Goal: Contribute content

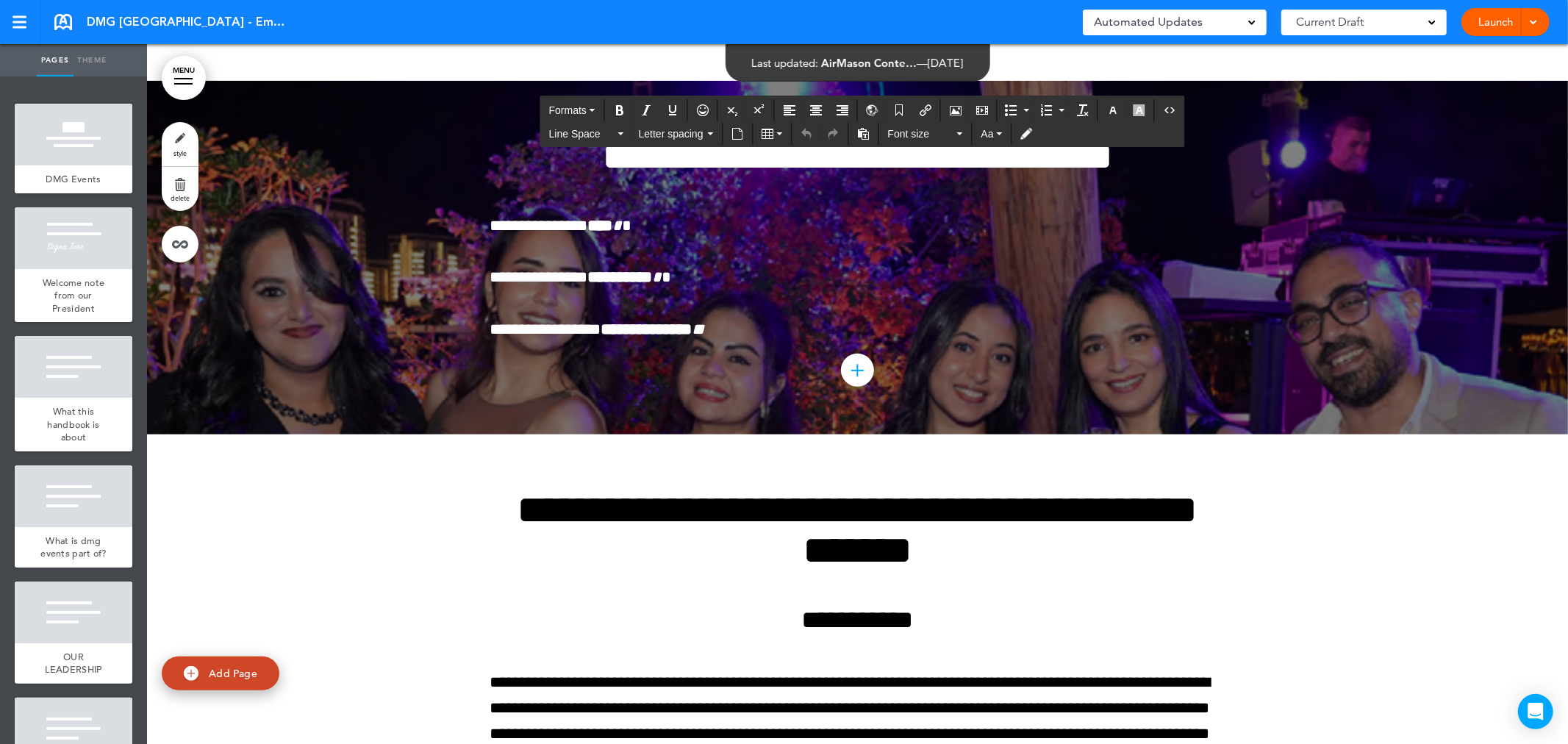
scroll to position [4955, 0]
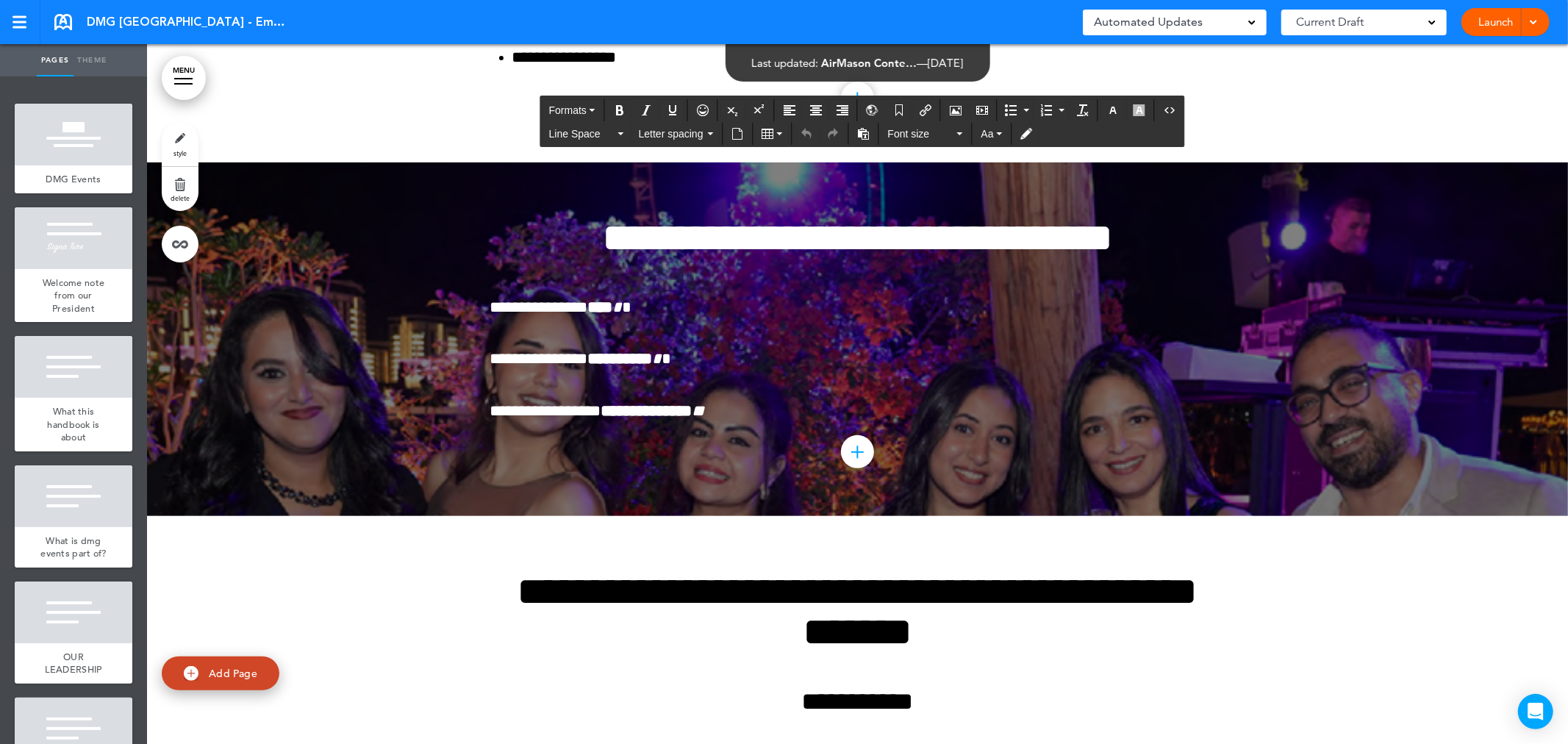
click at [782, 331] on div at bounding box center [858, 339] width 1421 height 353
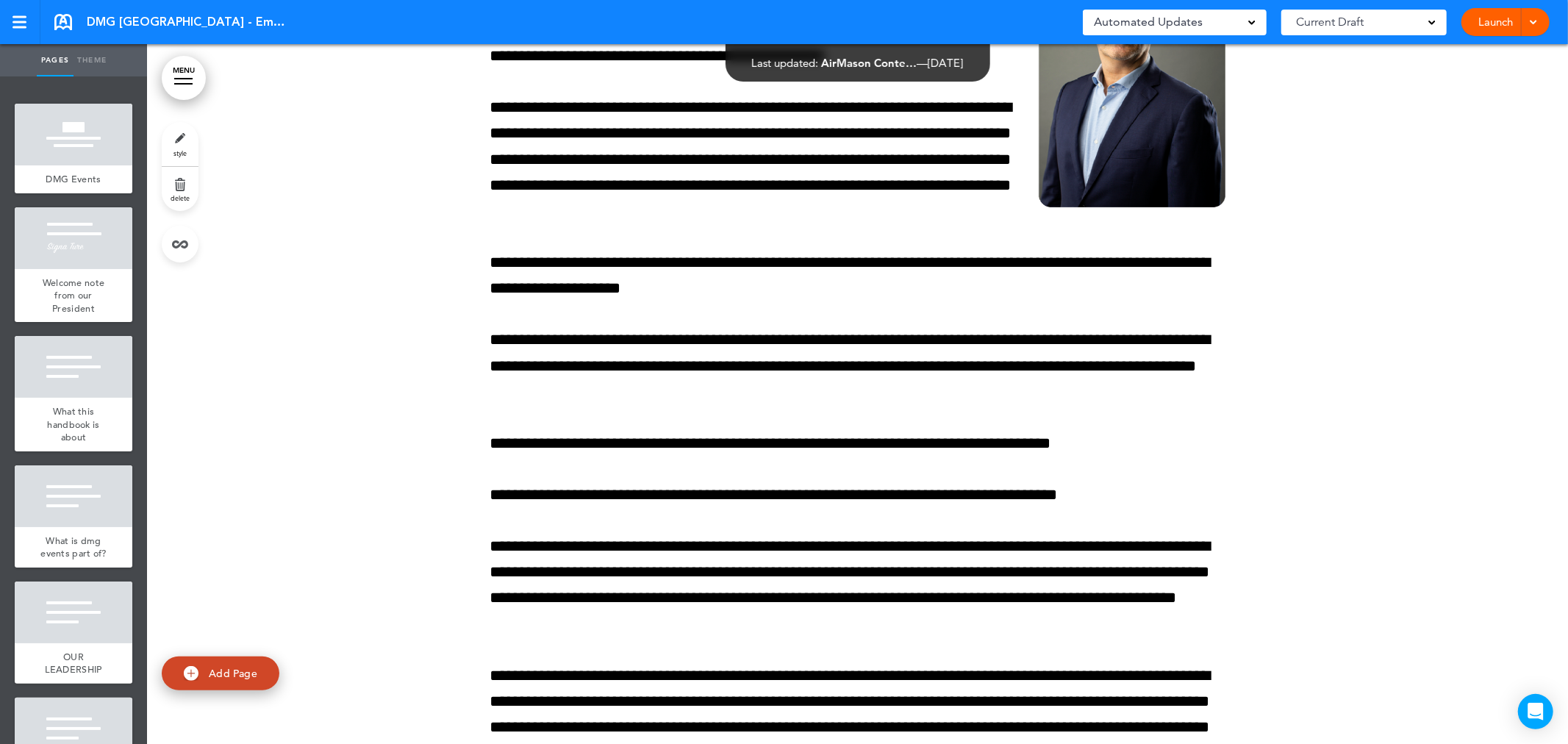
scroll to position [0, 0]
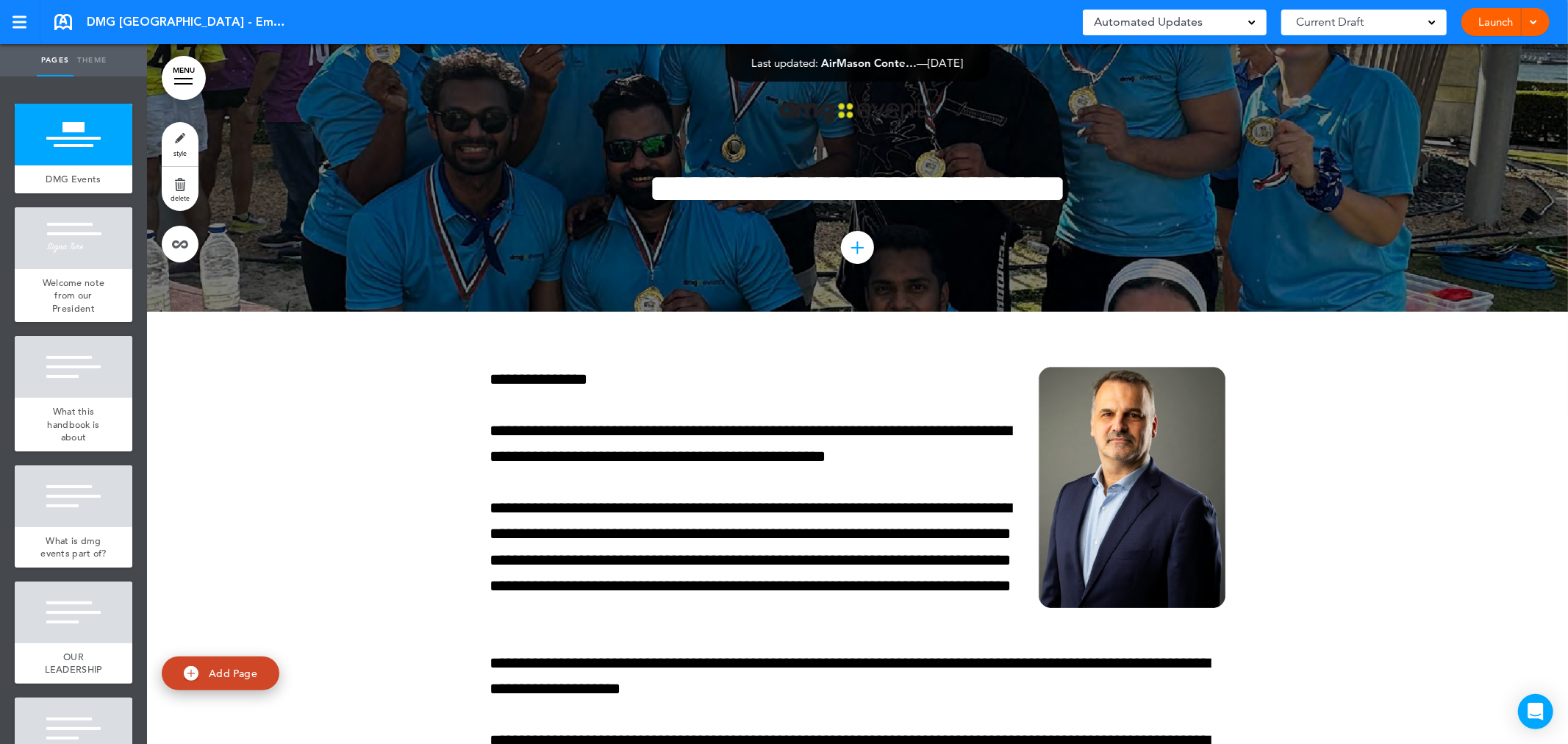
click at [317, 141] on div at bounding box center [858, 178] width 1421 height 268
click at [398, 142] on div at bounding box center [858, 178] width 1421 height 268
click at [740, 118] on div "**********" at bounding box center [858, 178] width 735 height 268
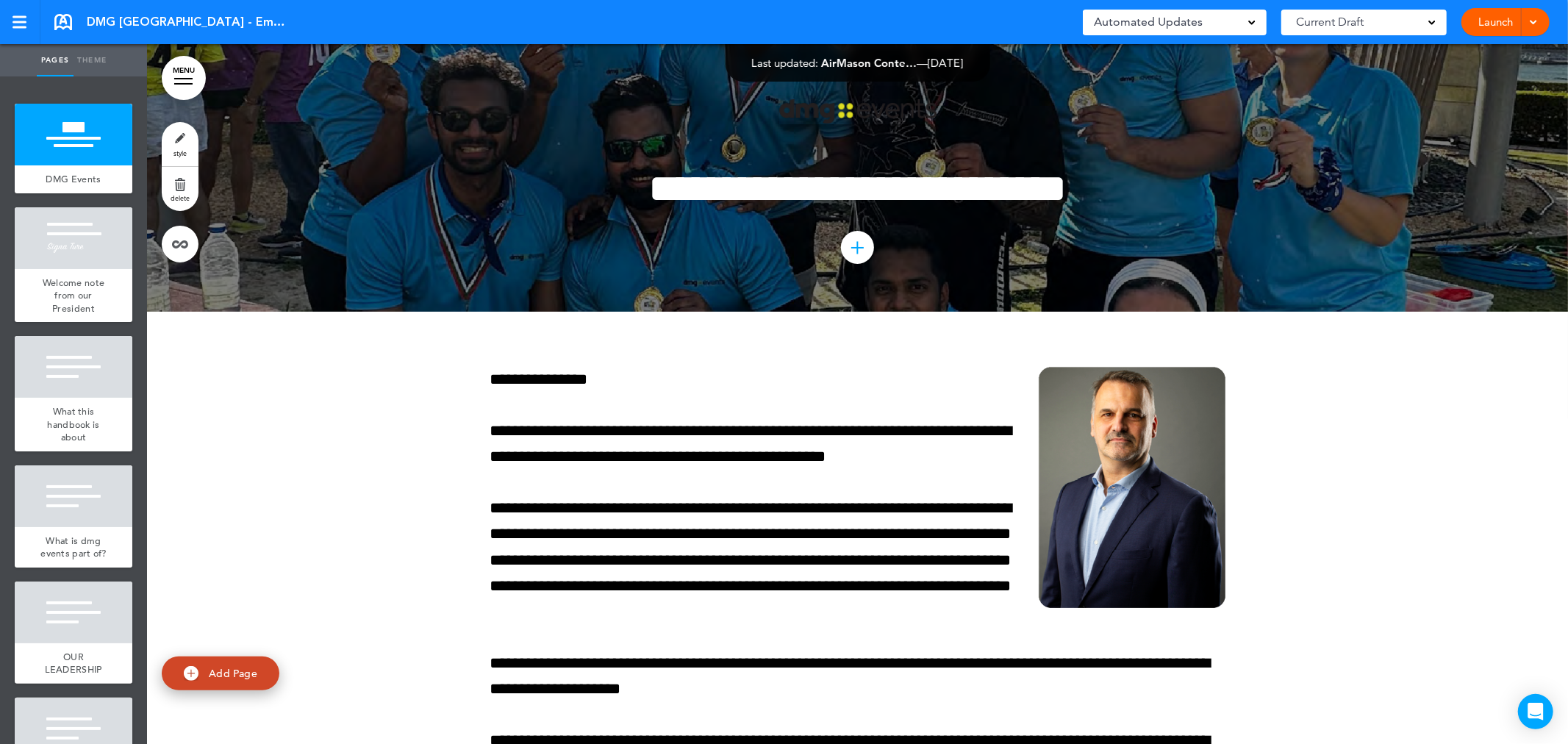
click at [782, 111] on img at bounding box center [858, 112] width 157 height 25
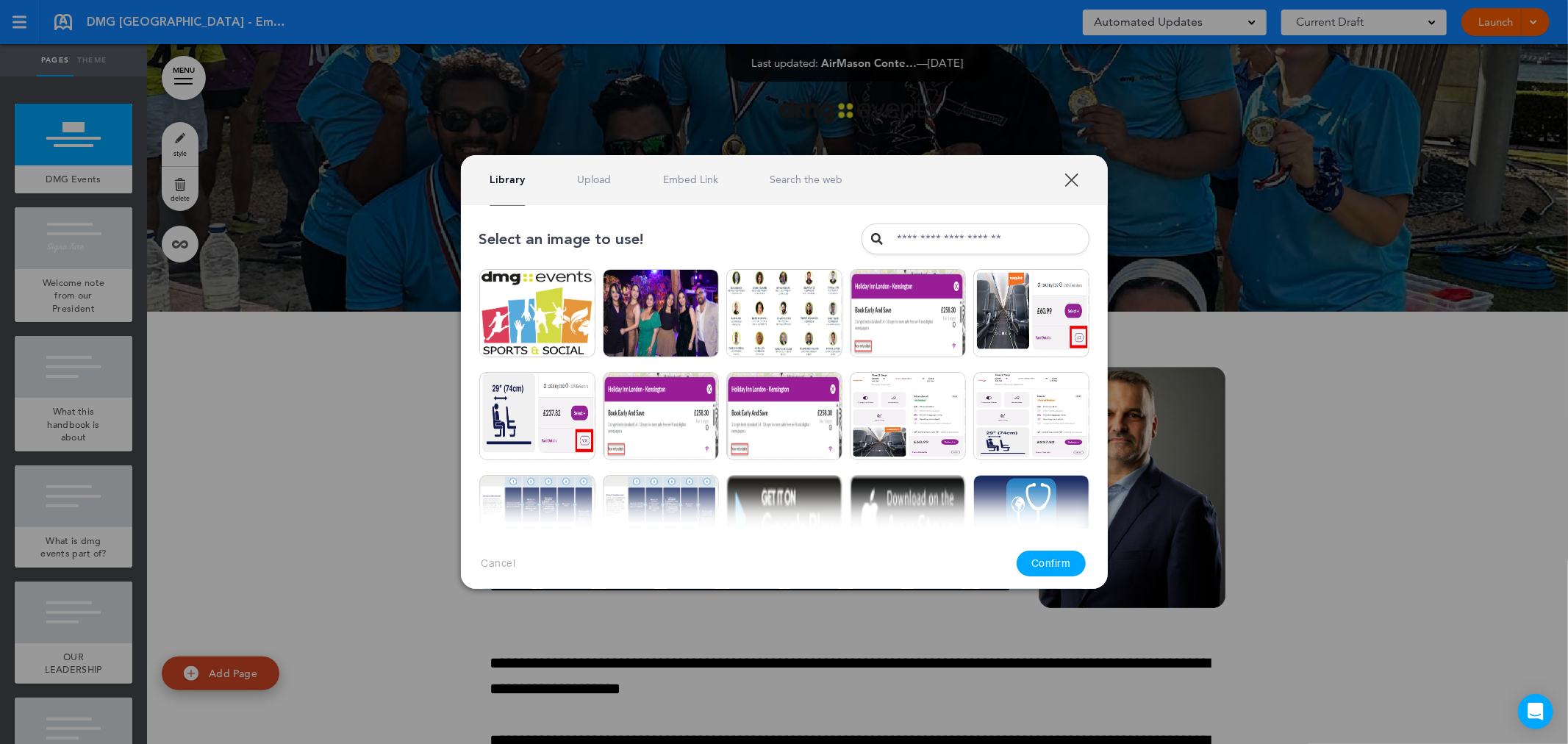
click at [782, 185] on link "XXX" at bounding box center [1072, 179] width 14 height 14
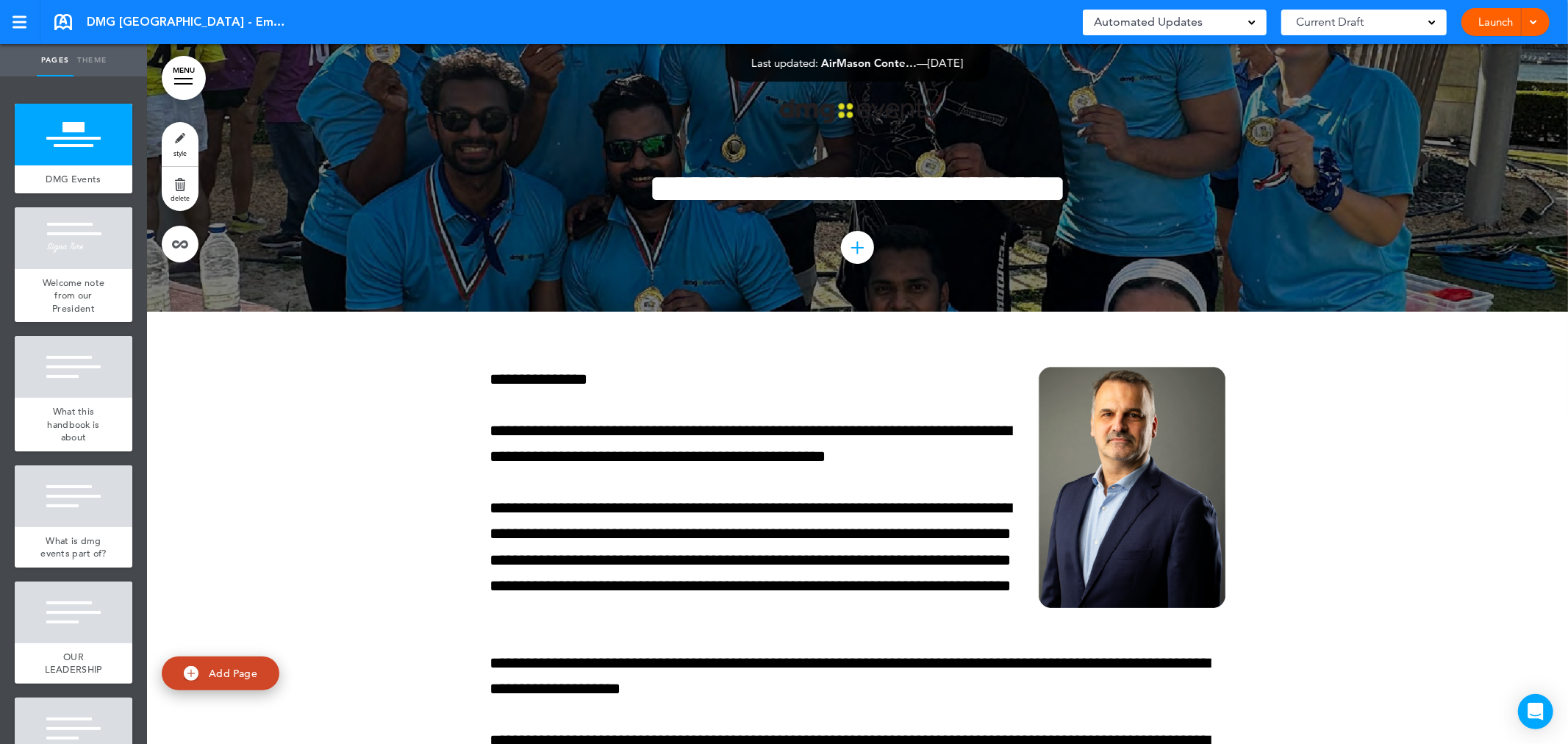
click at [782, 114] on img at bounding box center [858, 112] width 157 height 25
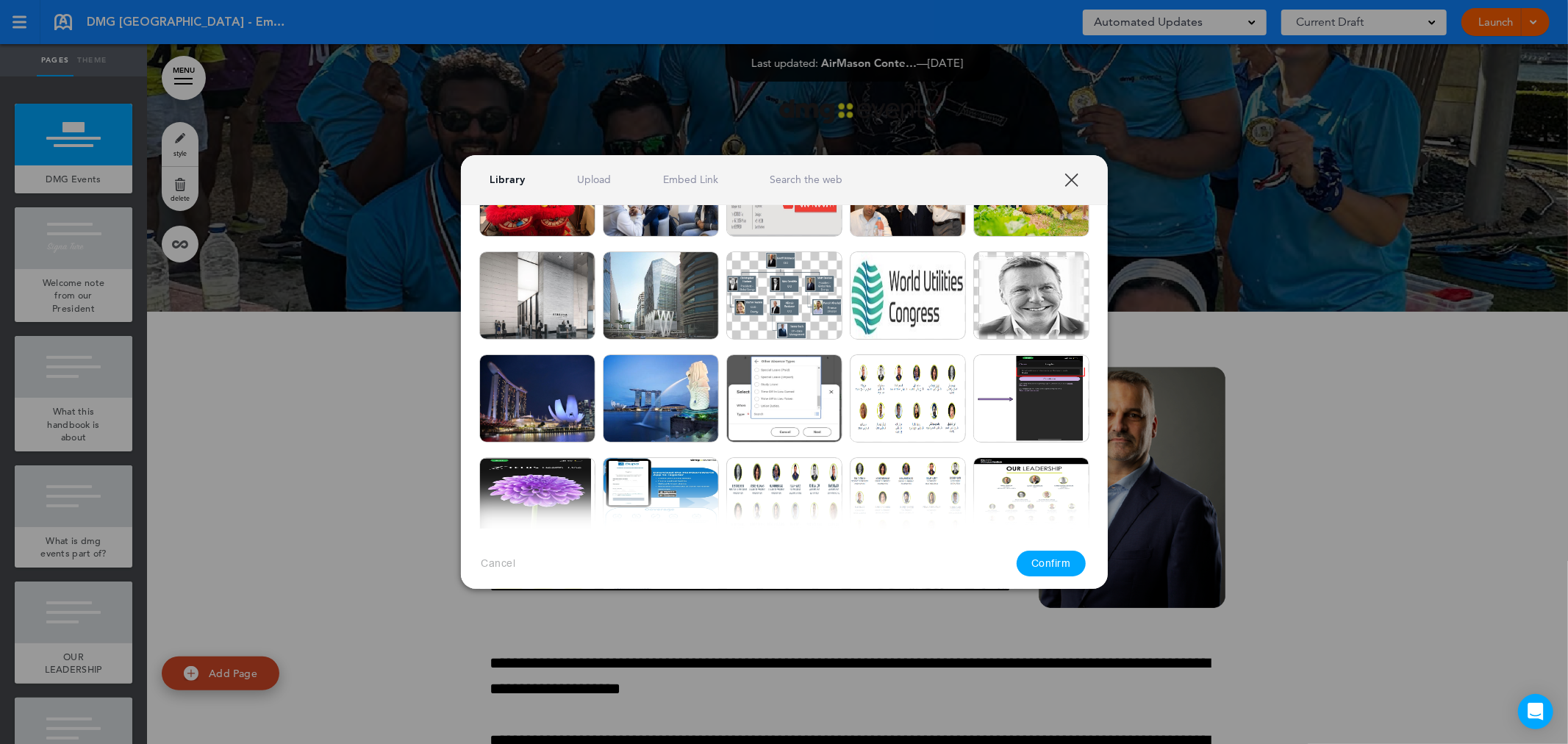
scroll to position [2695, 0]
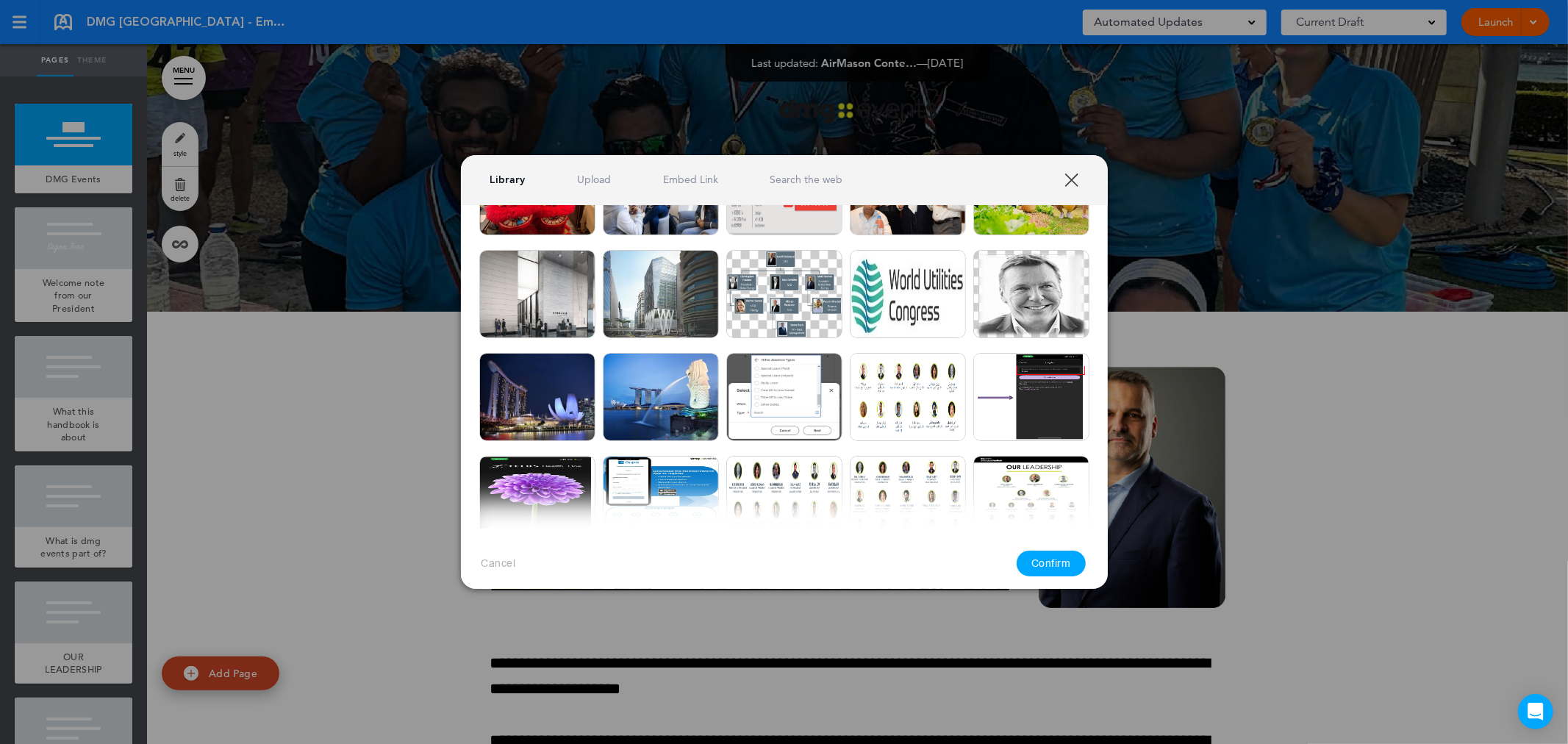
click at [782, 178] on link "XXX" at bounding box center [1072, 179] width 14 height 14
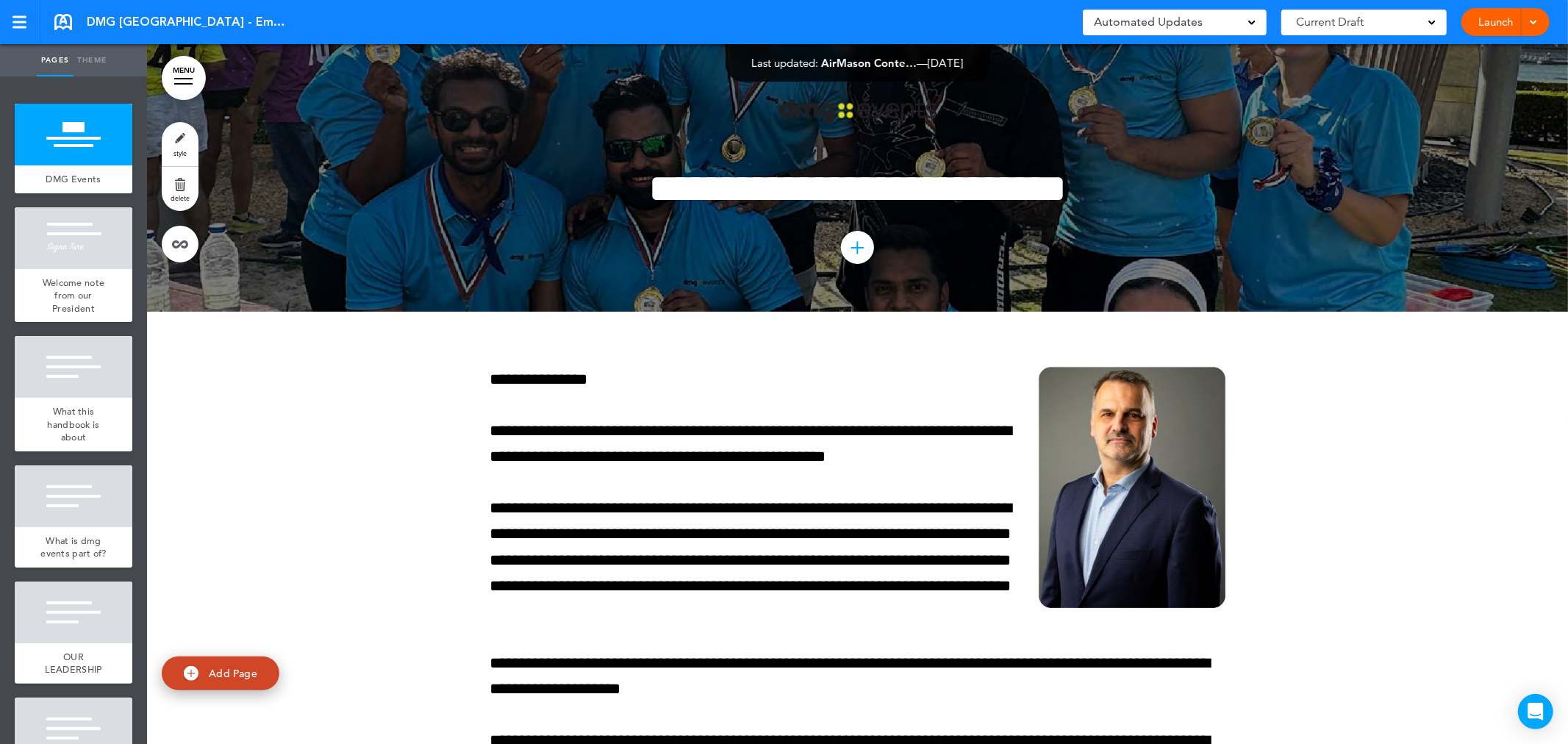
click at [371, 174] on div at bounding box center [858, 178] width 1421 height 268
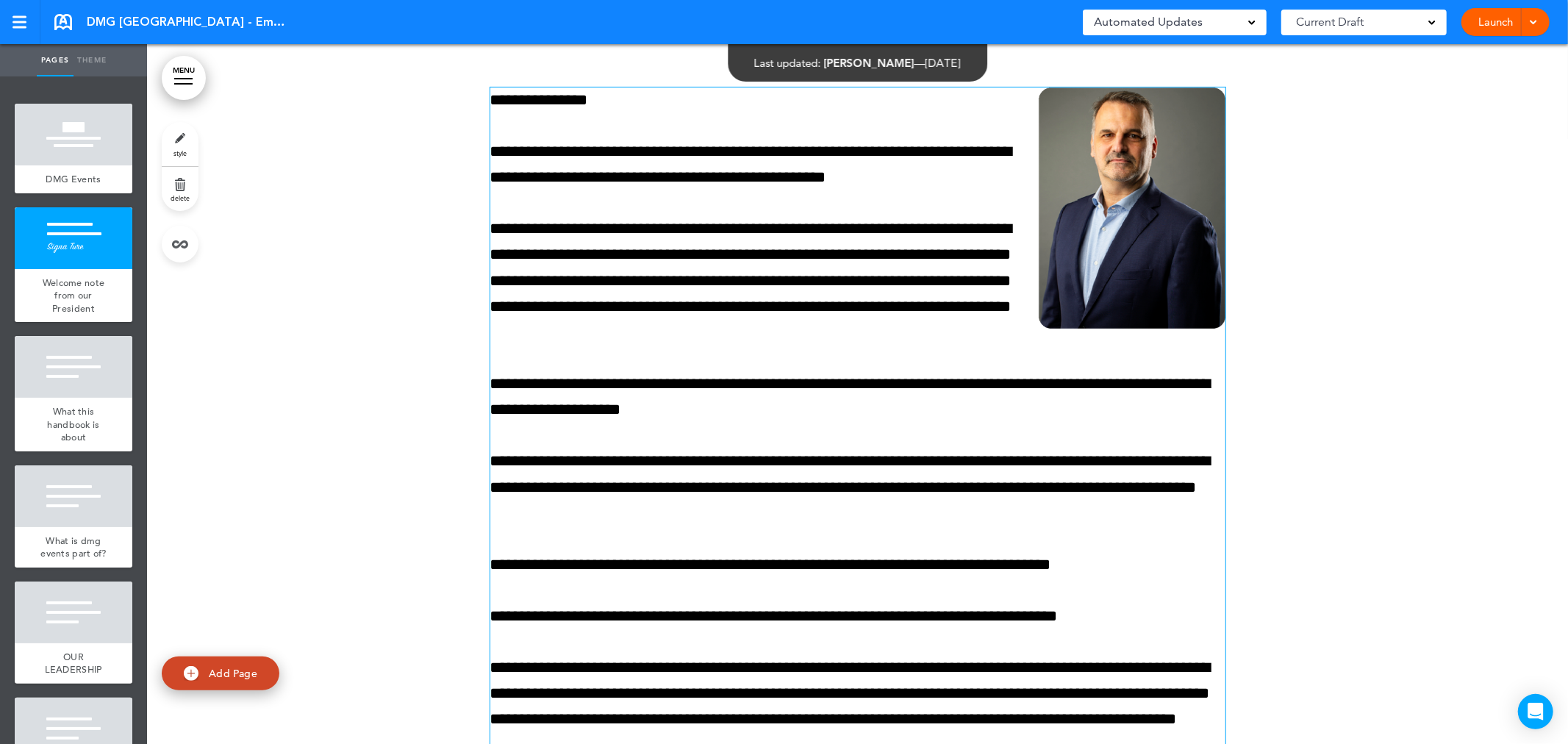
scroll to position [0, 0]
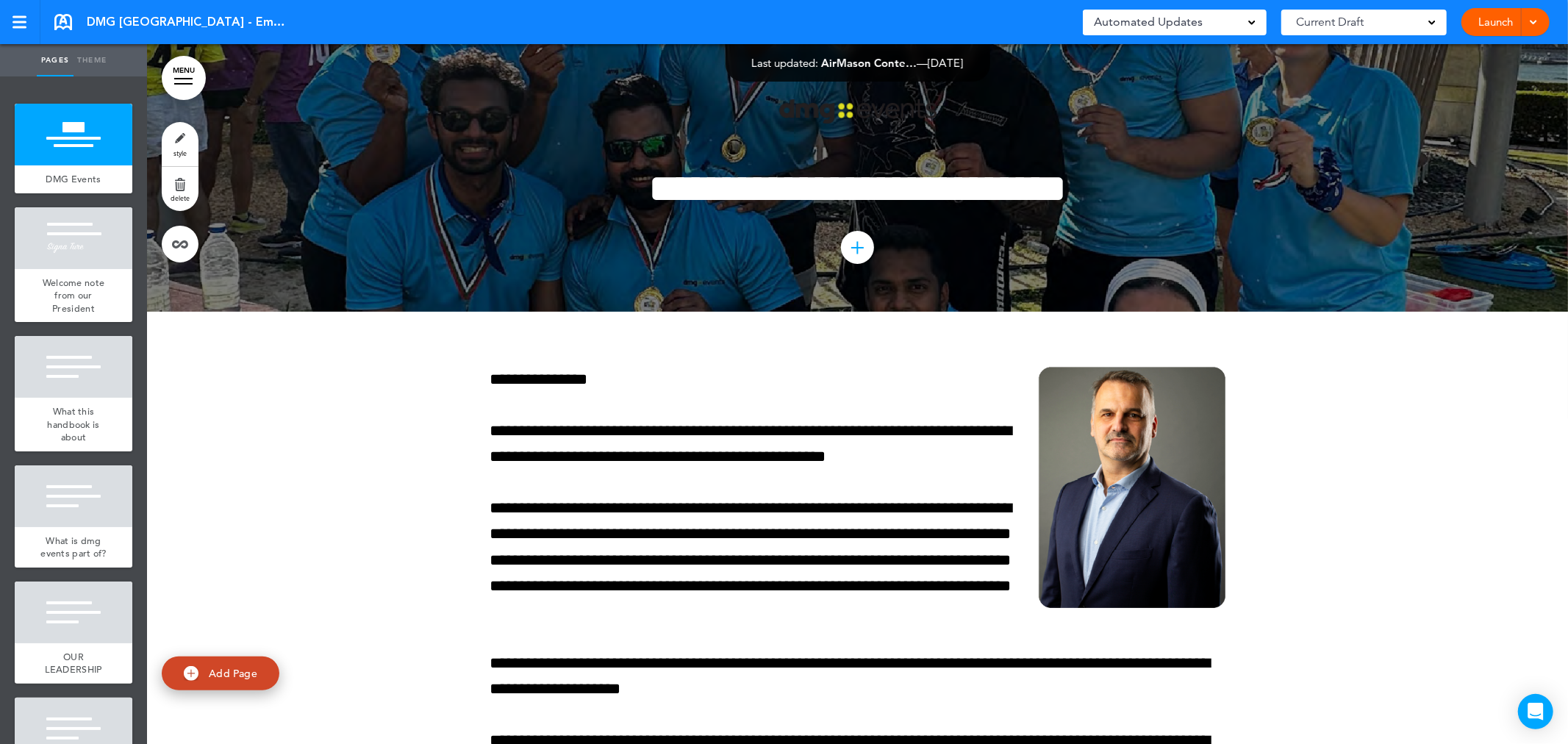
click at [332, 121] on div at bounding box center [858, 178] width 1421 height 268
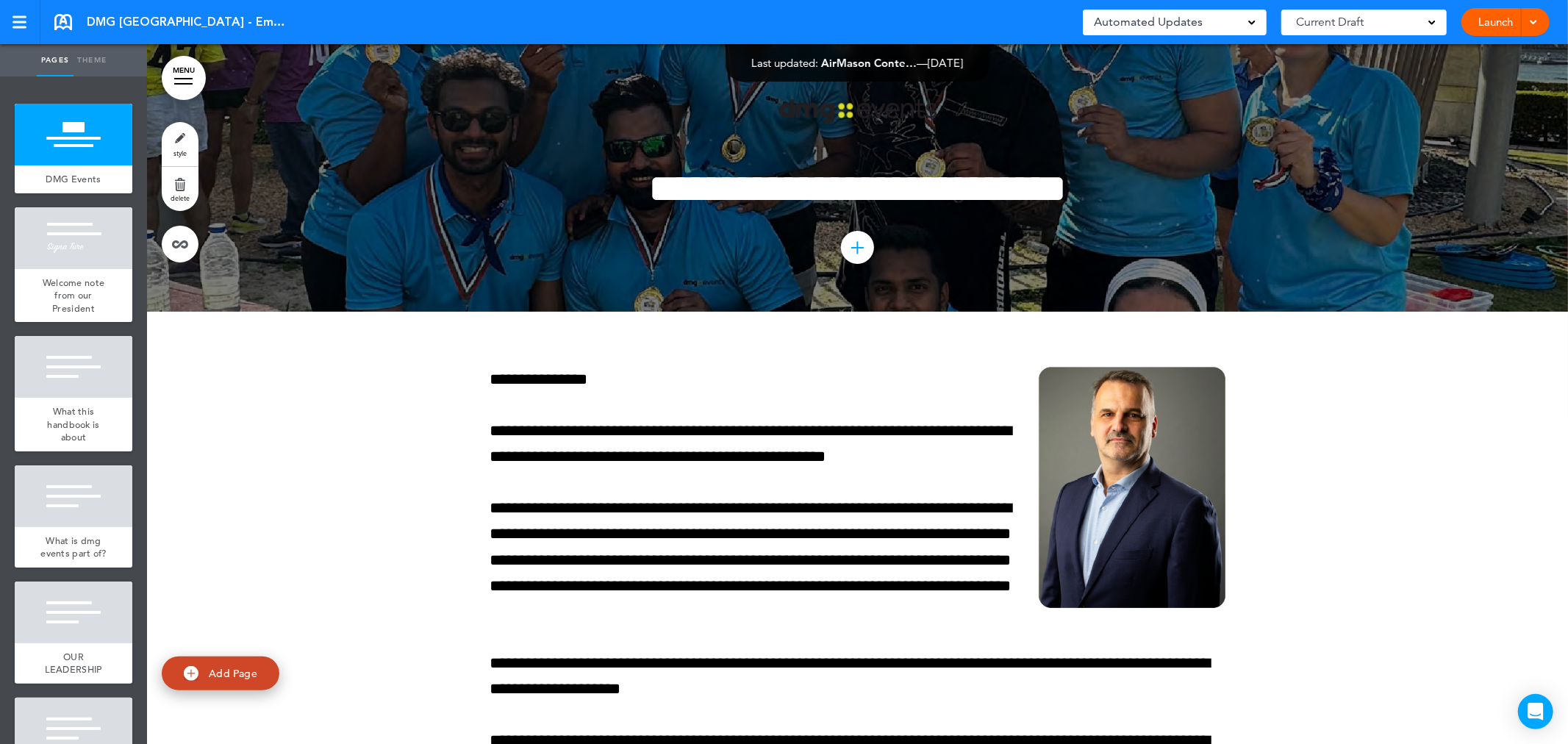
click at [332, 121] on div at bounding box center [858, 178] width 1421 height 268
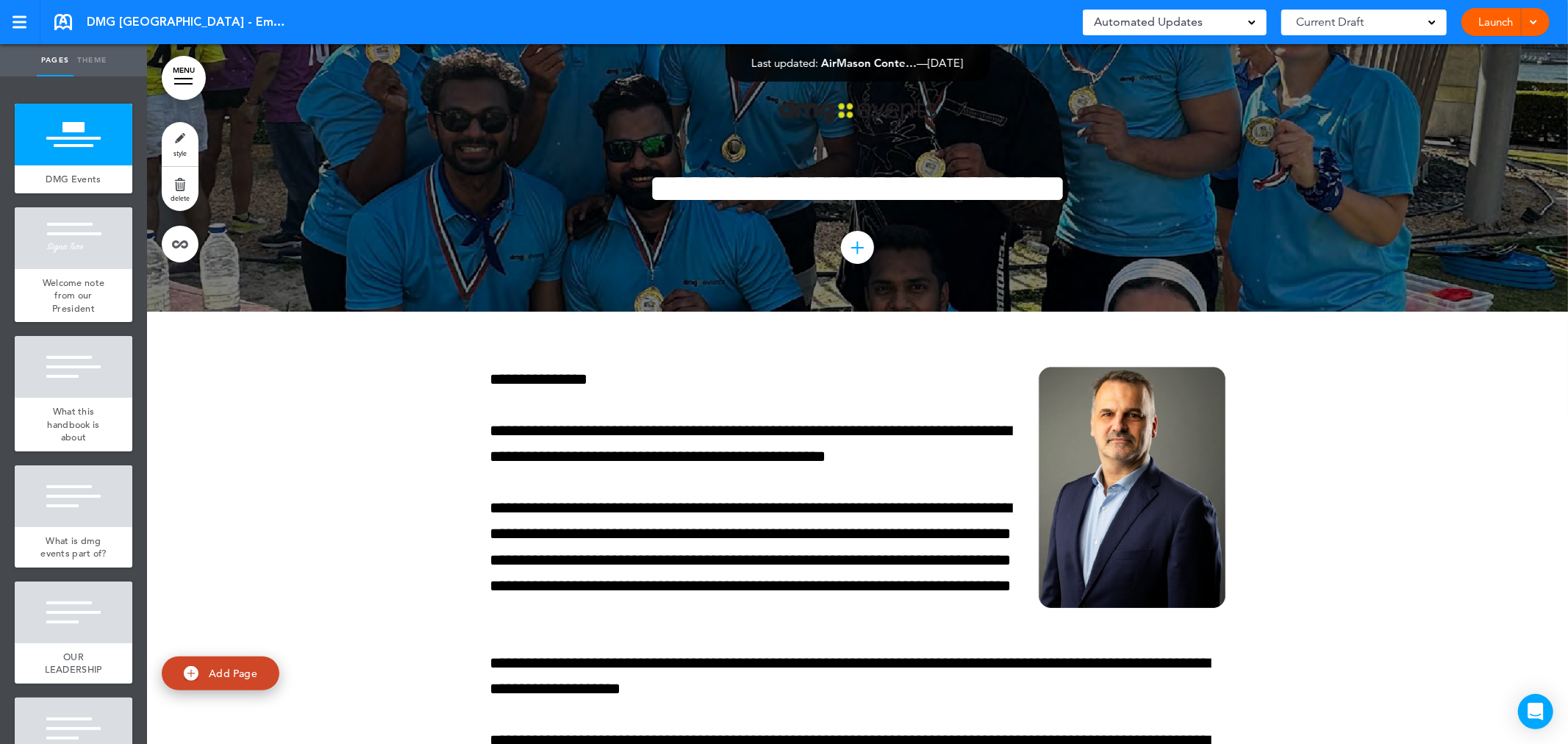
click at [310, 135] on div at bounding box center [858, 178] width 1421 height 268
click at [51, 142] on div at bounding box center [74, 135] width 118 height 62
click at [782, 111] on img at bounding box center [858, 112] width 157 height 25
click at [0, 0] on div at bounding box center [0, 0] width 0 height 0
click at [782, 111] on img at bounding box center [858, 112] width 157 height 25
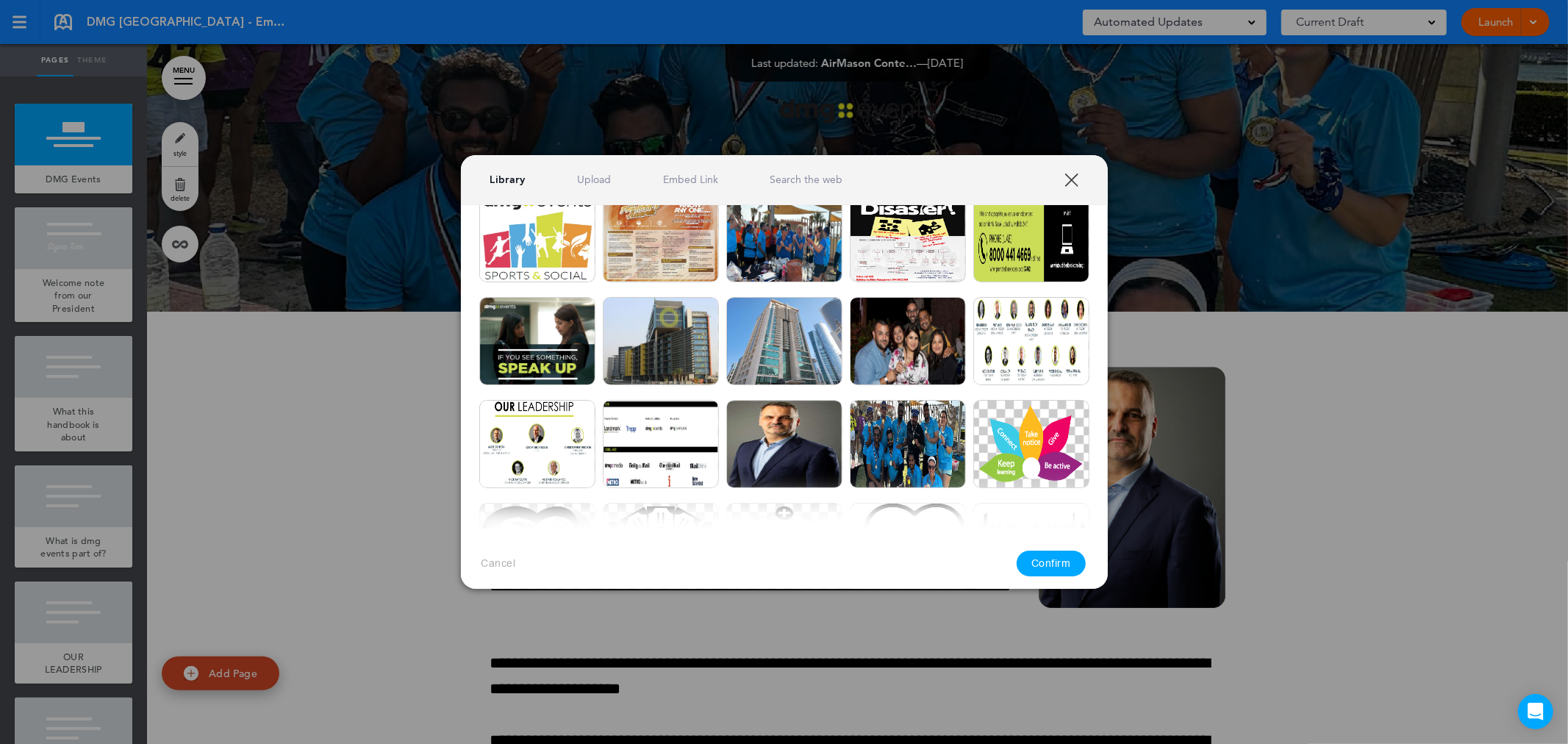
scroll to position [22784, 0]
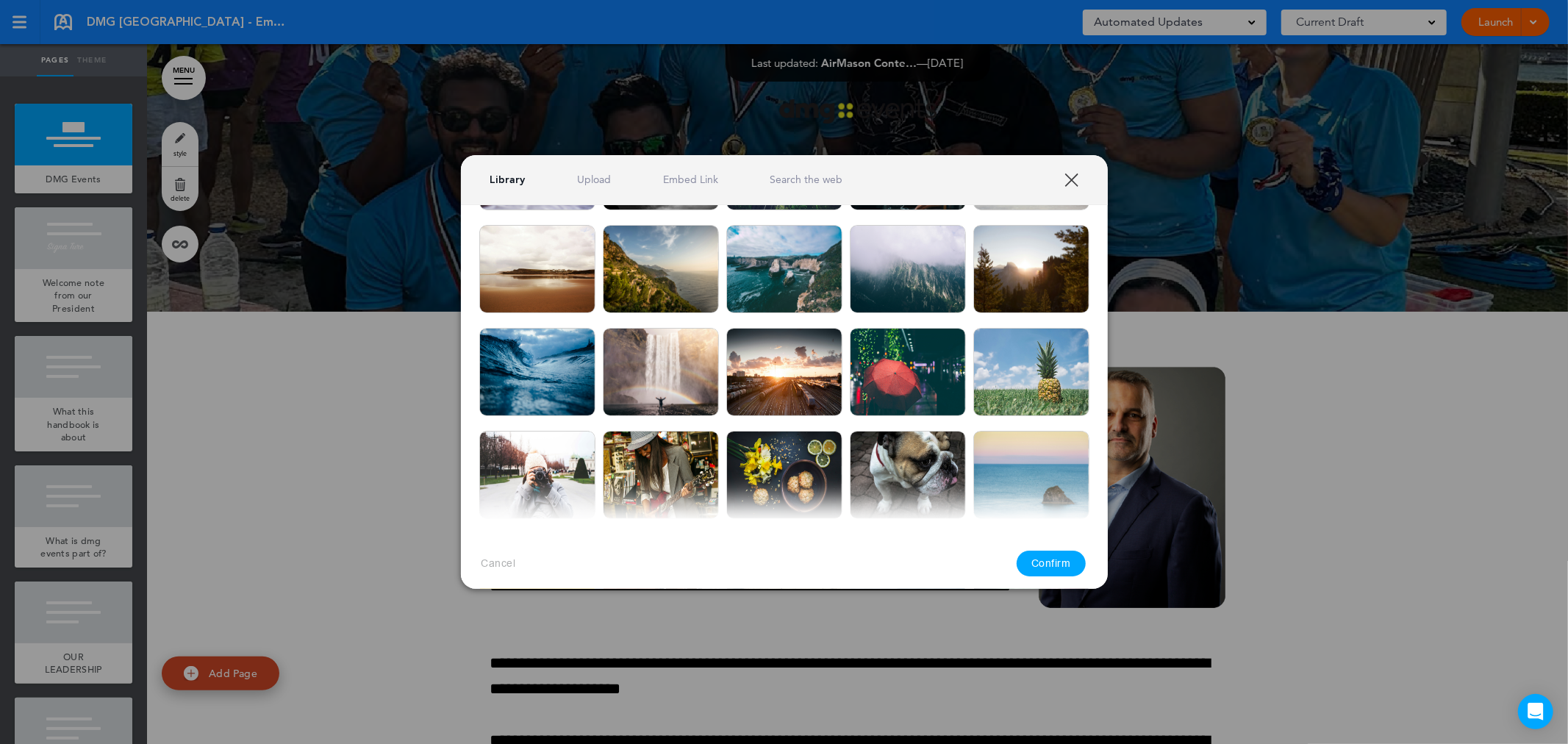
drag, startPoint x: 1071, startPoint y: 180, endPoint x: 1101, endPoint y: 274, distance: 98.7
click at [782, 180] on link "XXX" at bounding box center [1072, 179] width 14 height 14
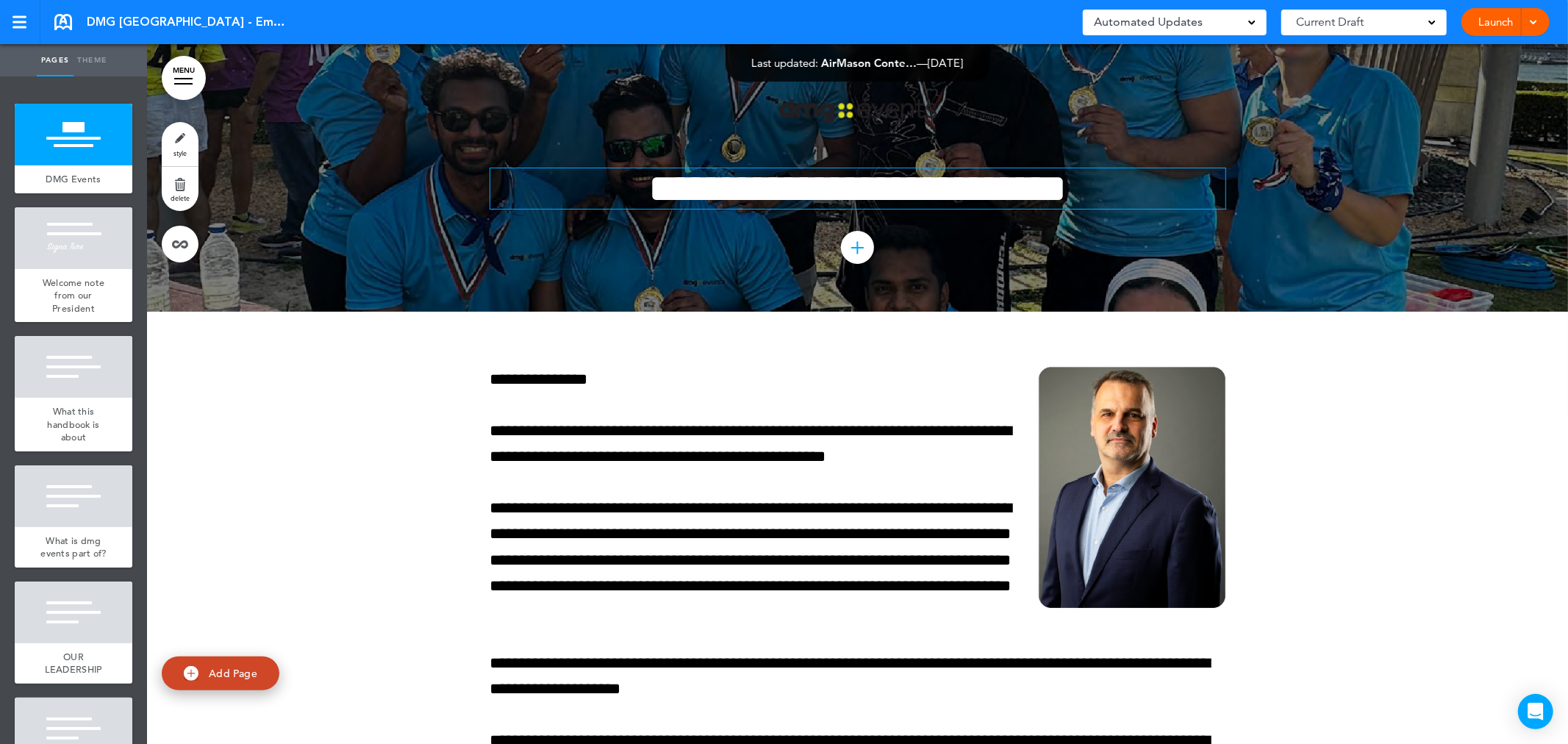
scroll to position [0, 0]
click at [782, 111] on img at bounding box center [858, 112] width 157 height 25
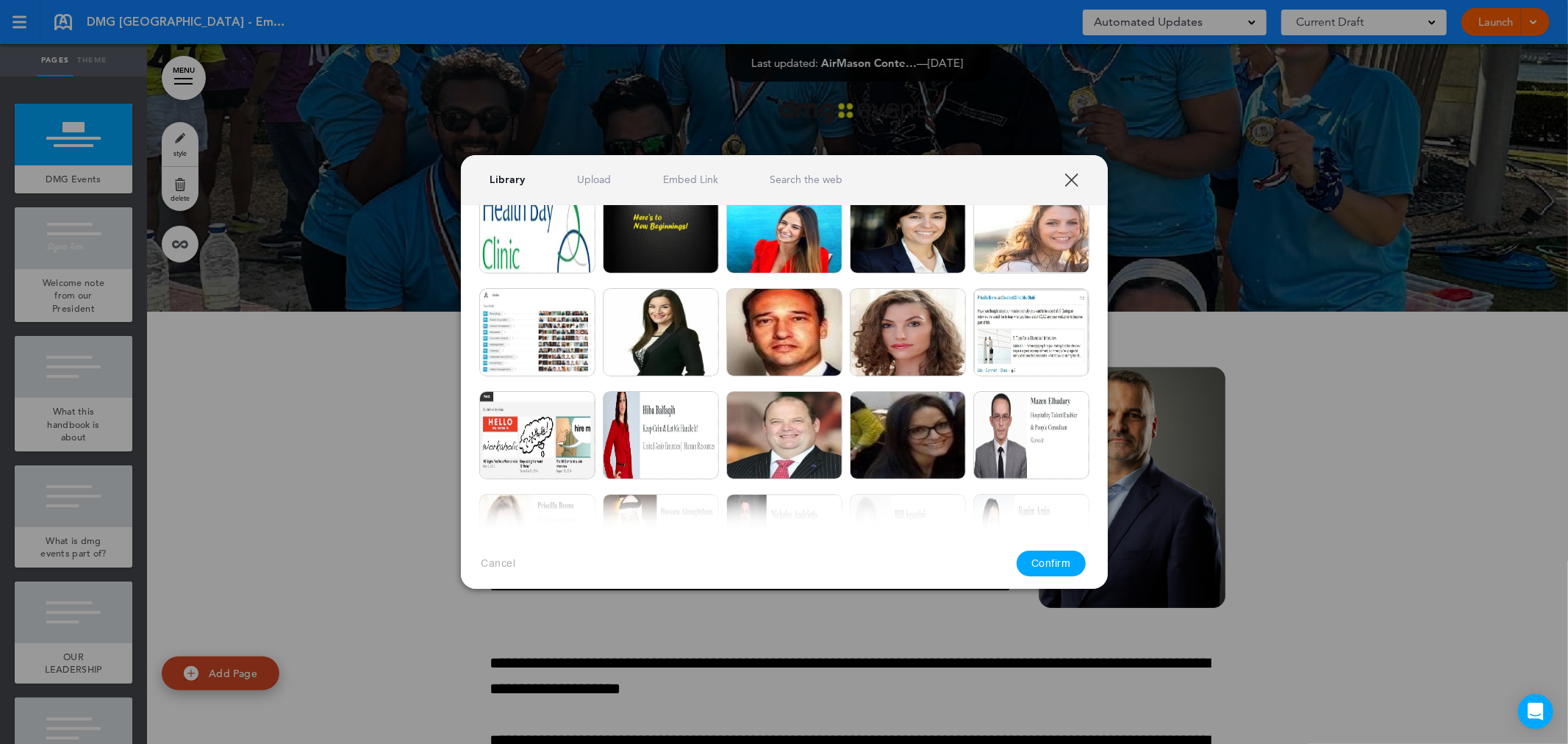
scroll to position [14051, 0]
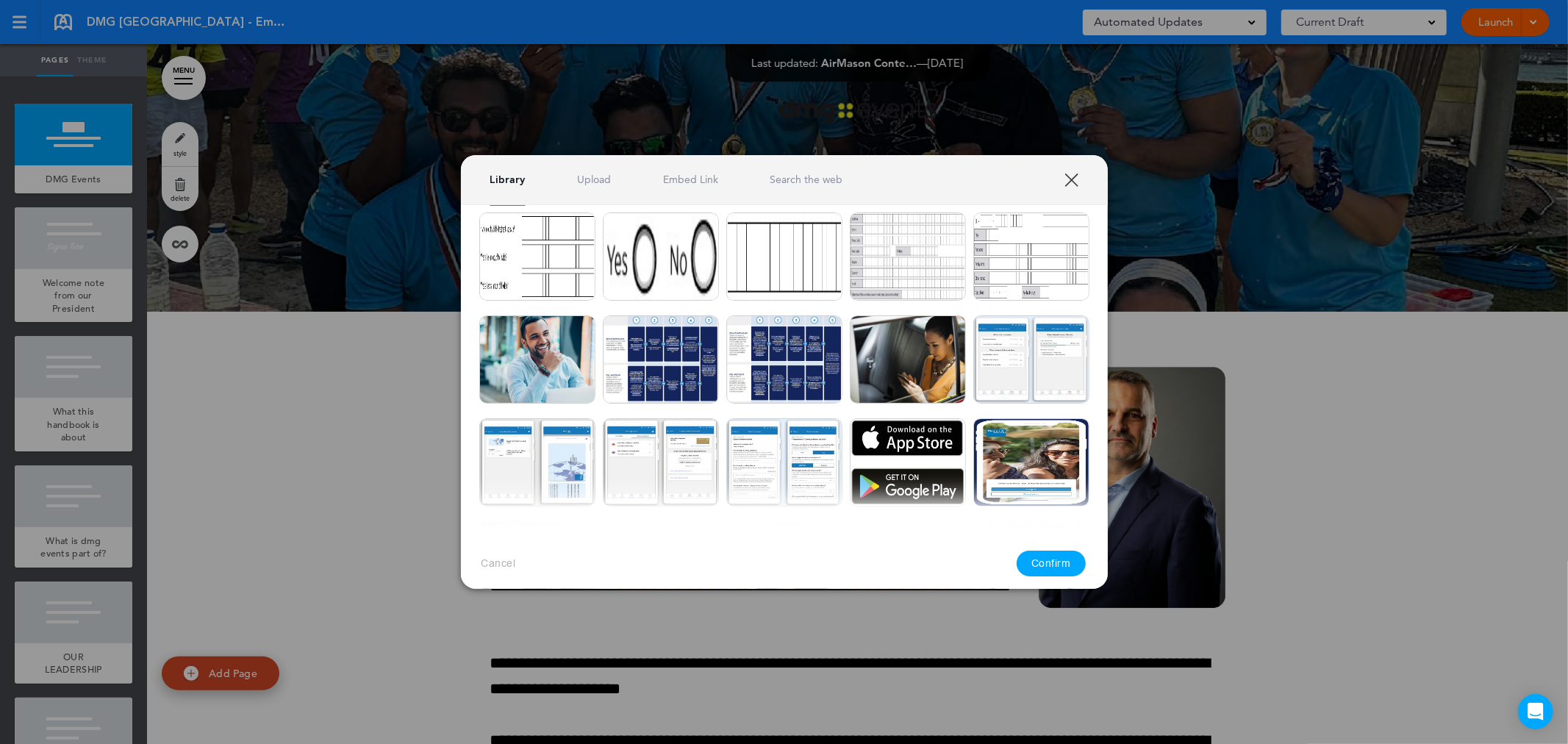
drag, startPoint x: 1071, startPoint y: 174, endPoint x: 1056, endPoint y: 175, distance: 15.0
click at [782, 174] on link "XXX" at bounding box center [1072, 179] width 14 height 14
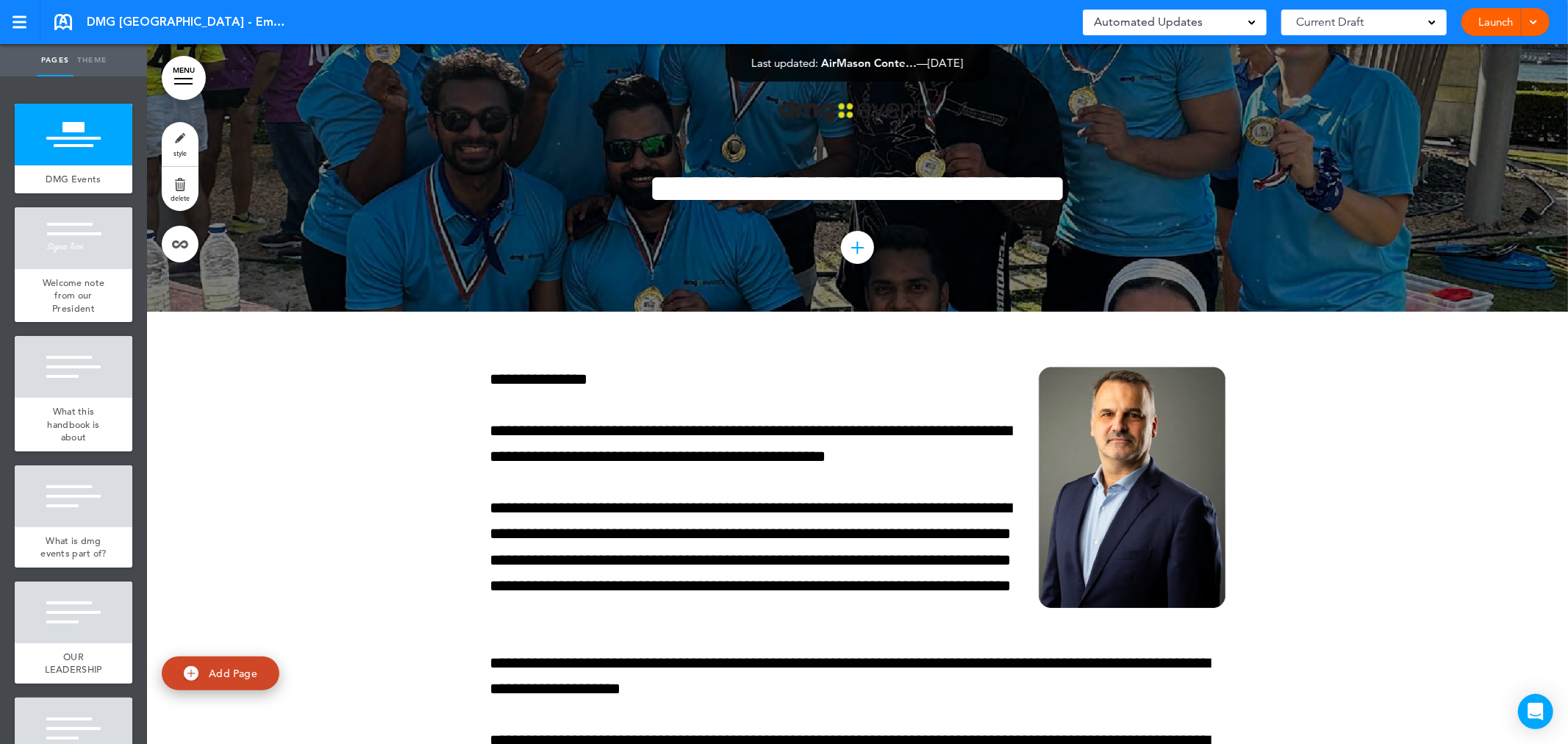
click at [177, 138] on link "style" at bounding box center [180, 144] width 37 height 44
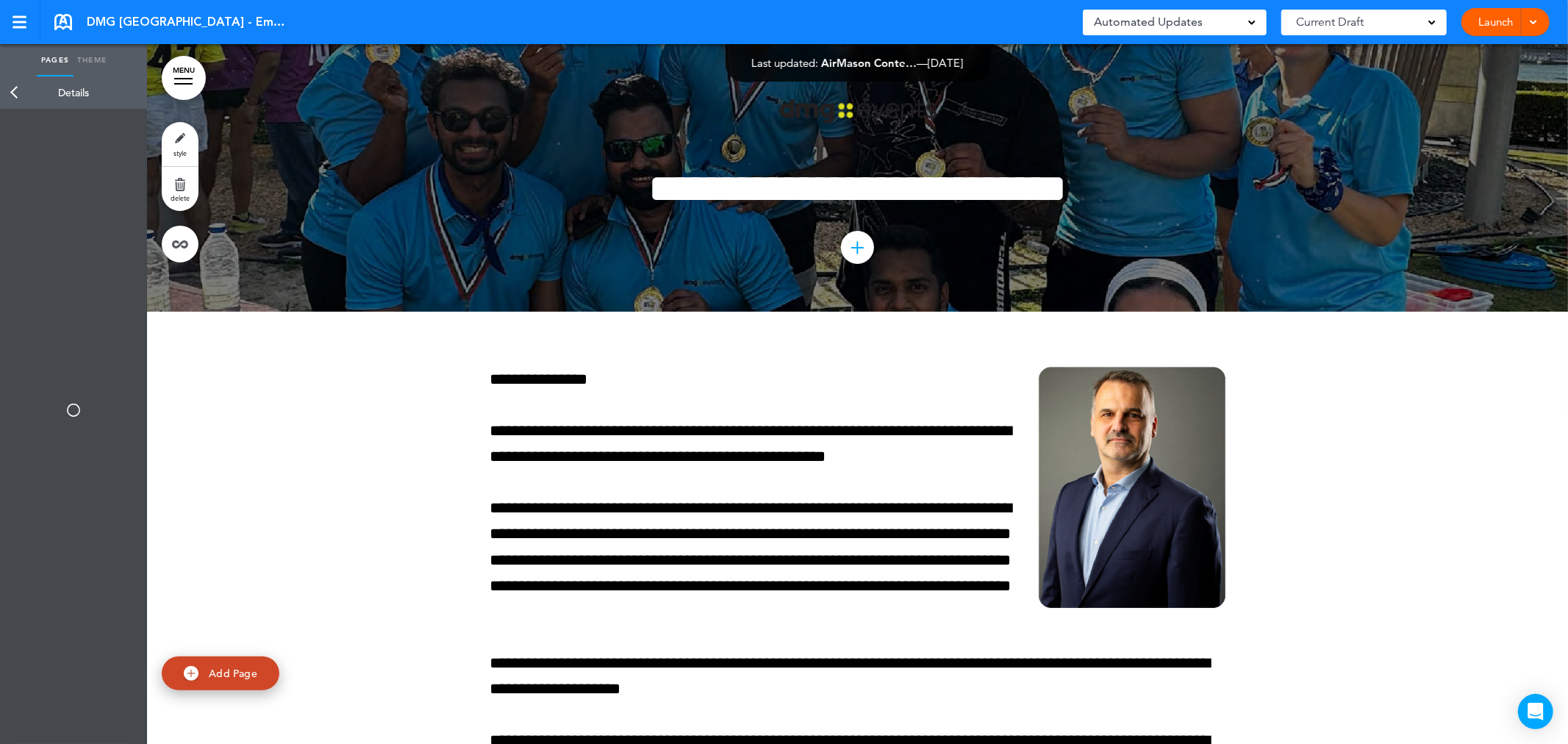
type input "**********"
click at [68, 145] on div "Page Title" at bounding box center [74, 138] width 132 height 44
click at [47, 244] on div "Background" at bounding box center [74, 254] width 132 height 44
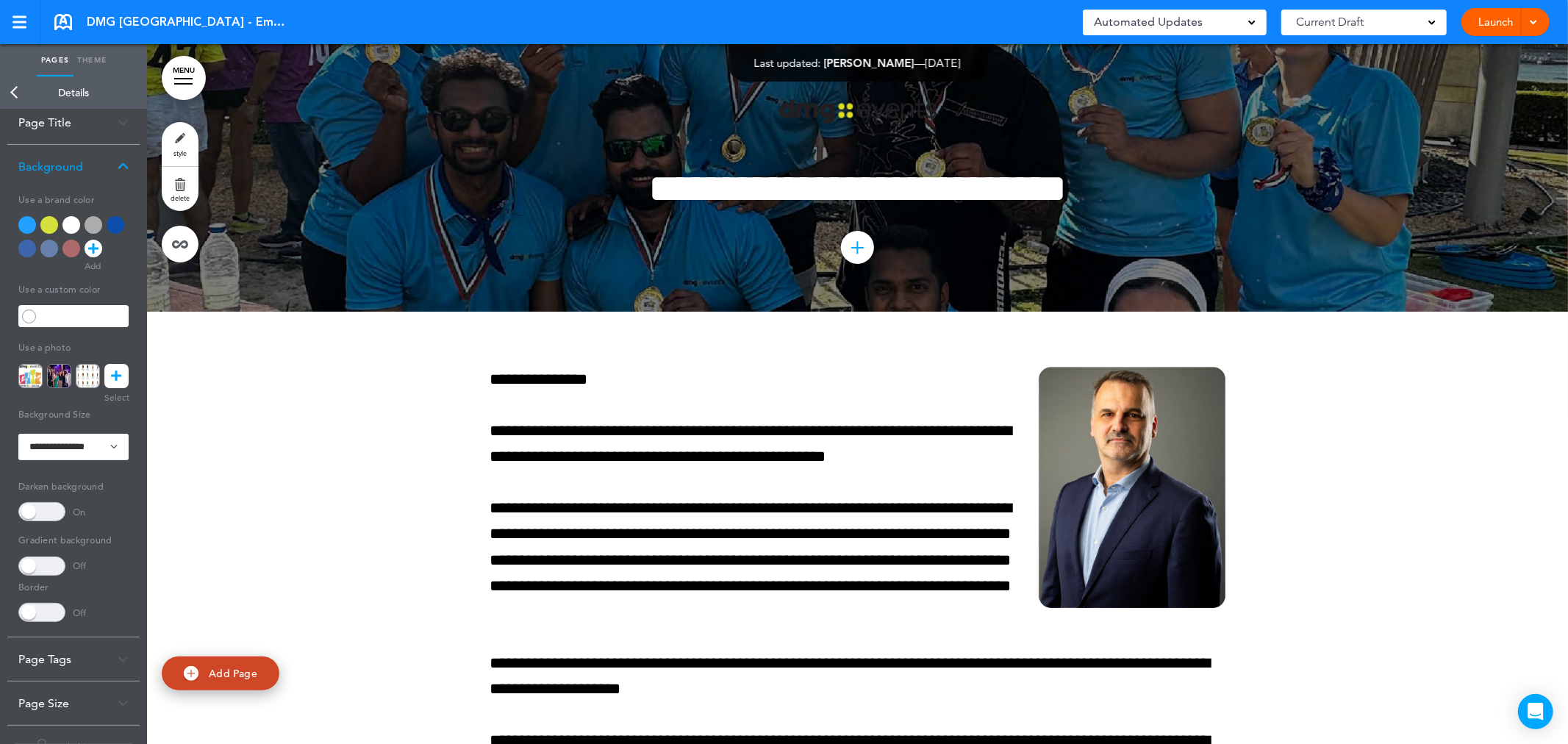
scroll to position [0, 0]
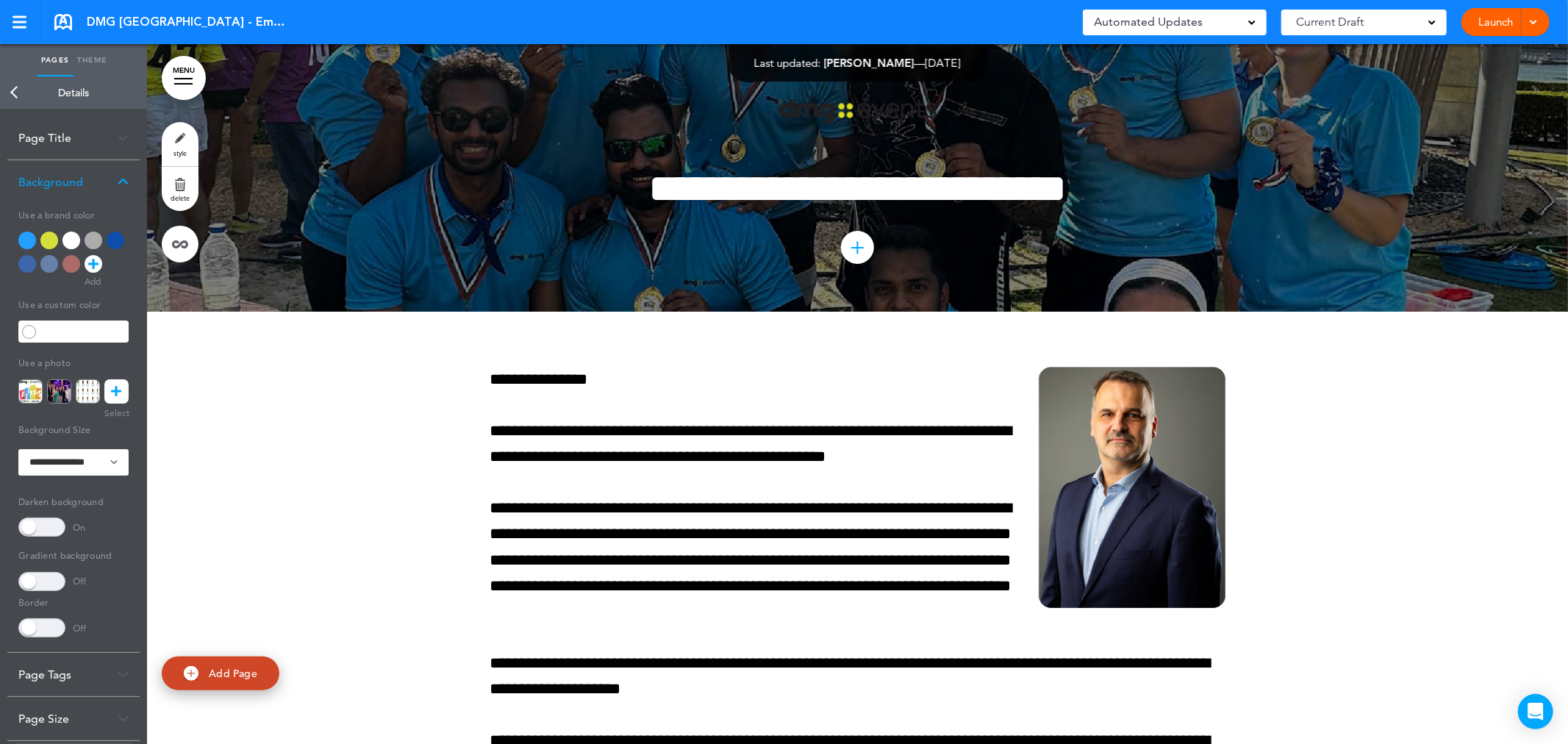
click at [123, 182] on img at bounding box center [123, 182] width 11 height 8
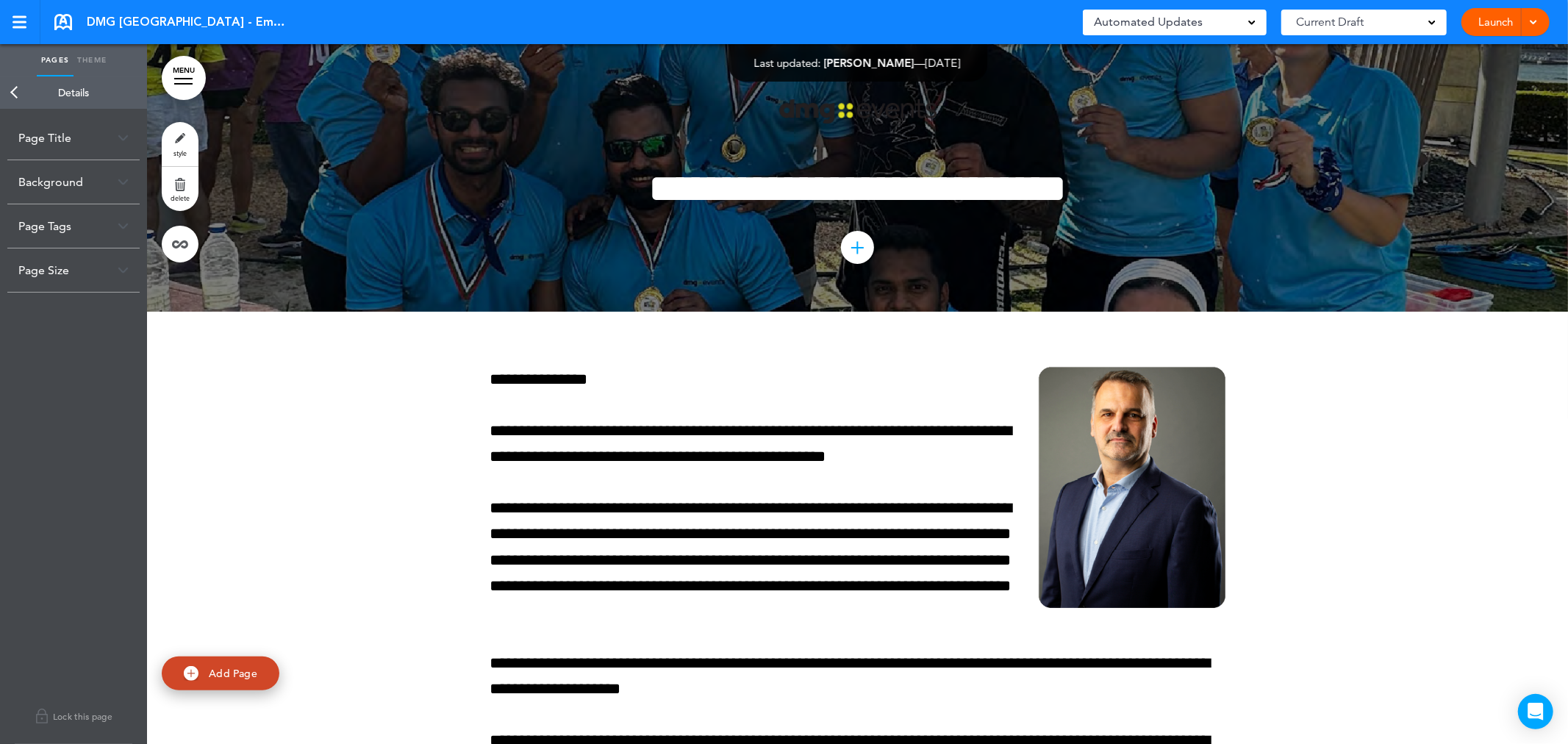
click at [122, 226] on img at bounding box center [123, 226] width 11 height 8
click at [121, 140] on img at bounding box center [123, 138] width 11 height 8
click at [55, 201] on input "**********" at bounding box center [74, 197] width 111 height 25
click at [84, 196] on input "**********" at bounding box center [74, 197] width 111 height 25
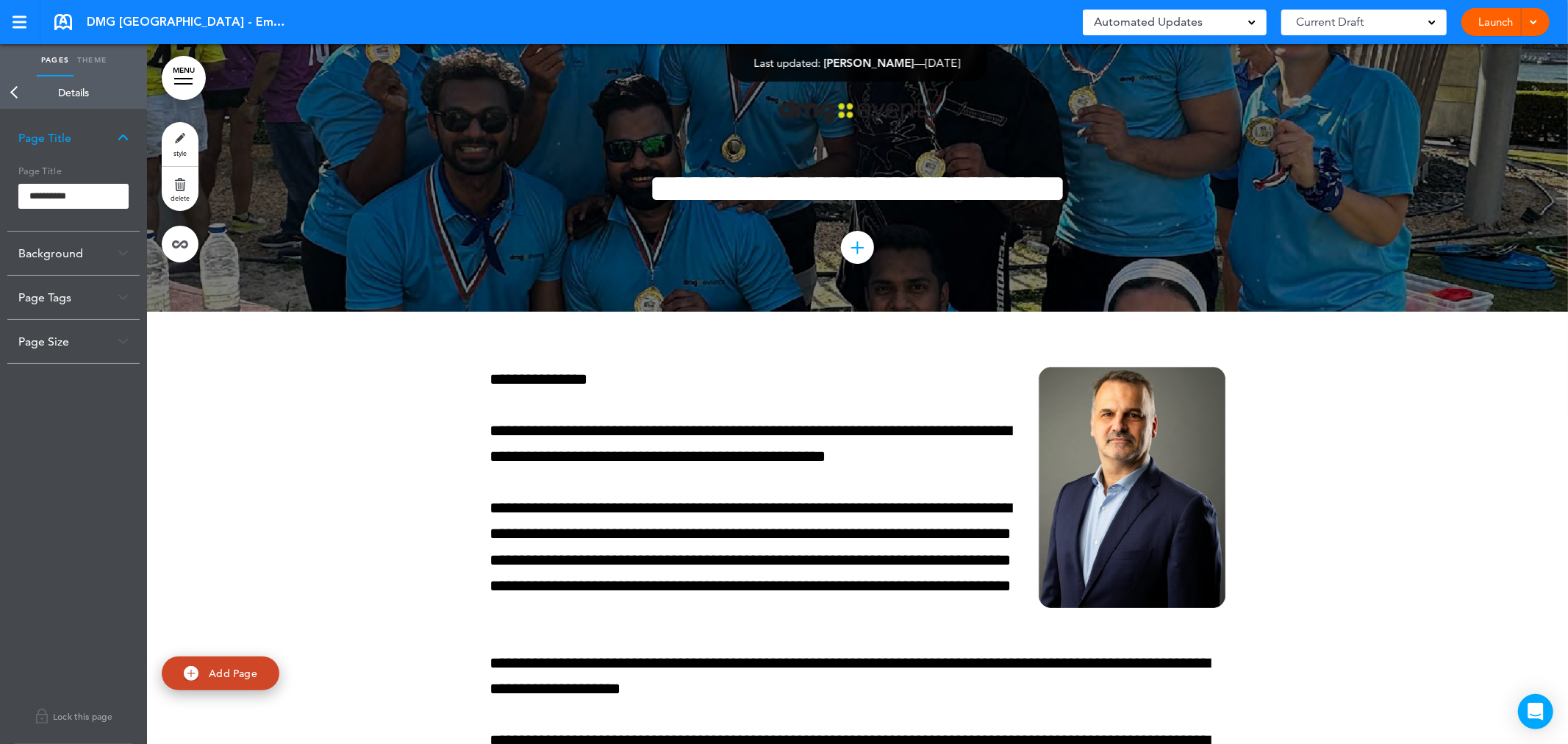
click at [11, 95] on link "Back" at bounding box center [14, 92] width 29 height 33
